Goal: Find specific page/section: Find specific page/section

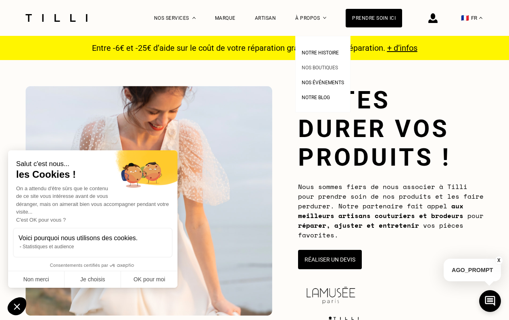
click at [326, 69] on span "Nos boutiques" at bounding box center [320, 68] width 36 height 6
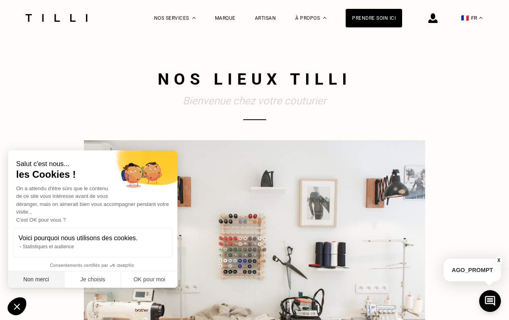
click at [48, 272] on button "Non merci" at bounding box center [36, 279] width 56 height 17
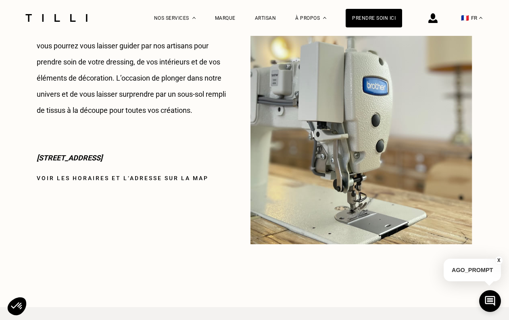
scroll to position [1032, 0]
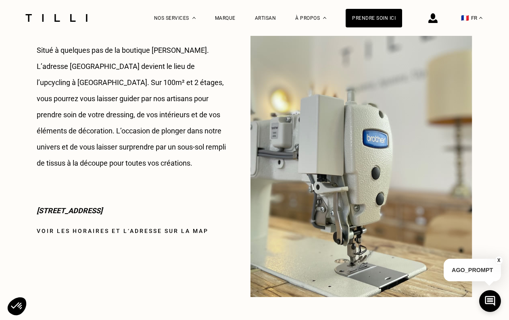
click at [57, 13] on div at bounding box center [57, 18] width 68 height 36
click at [73, 17] on img at bounding box center [57, 18] width 68 height 8
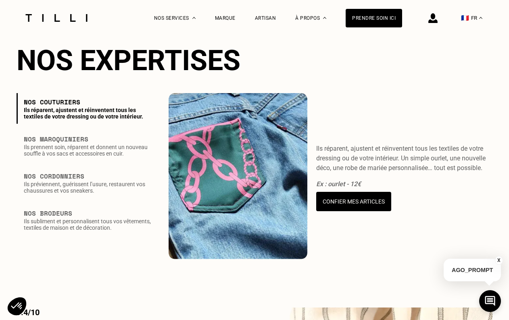
scroll to position [885, 0]
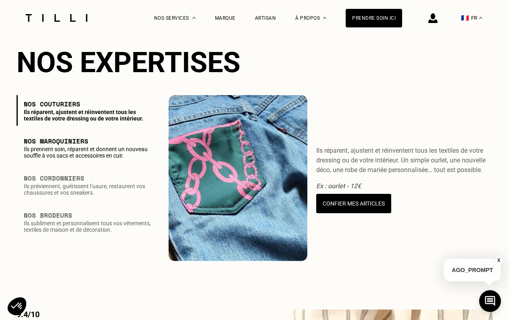
click at [88, 159] on p "Ils prennent soin, réparent et donnent un nouveau souffle à vos sacs et accesso…" at bounding box center [88, 152] width 129 height 13
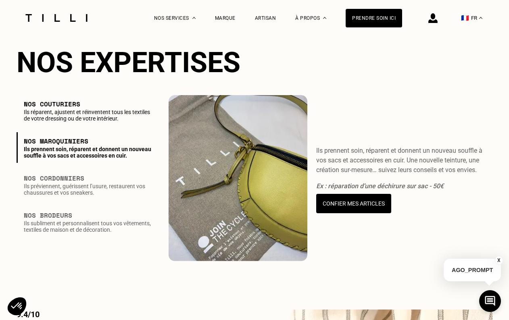
click at [79, 122] on p "Ils réparent, ajustent et réinventent tous les textiles de votre dressing ou de…" at bounding box center [88, 115] width 129 height 13
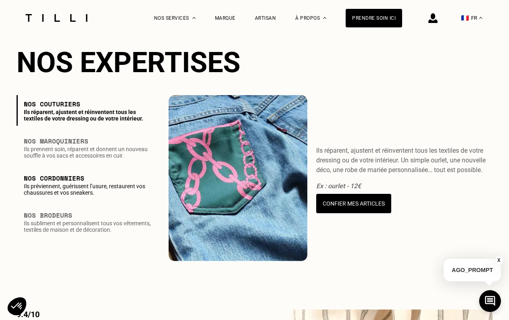
click at [79, 196] on p "Ils préviennent, guérissent l’usure, restaurent vos chaussures et vos sneakers." at bounding box center [88, 189] width 129 height 13
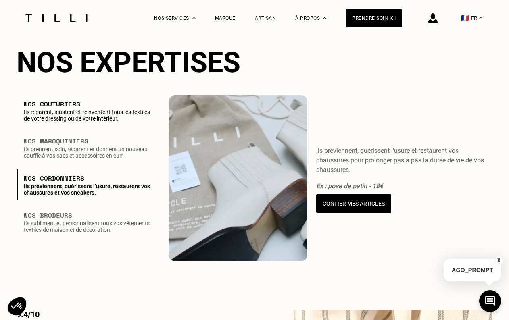
click at [72, 122] on p "Ils réparent, ajustent et réinventent tous les textiles de votre dressing ou de…" at bounding box center [88, 115] width 129 height 13
